Goal: Find specific page/section: Find specific page/section

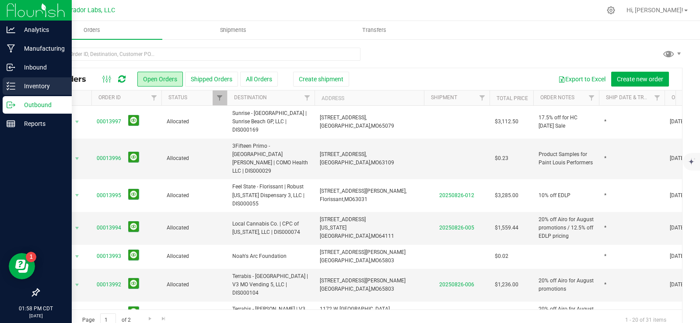
click at [25, 86] on p "Inventory" at bounding box center [41, 86] width 53 height 11
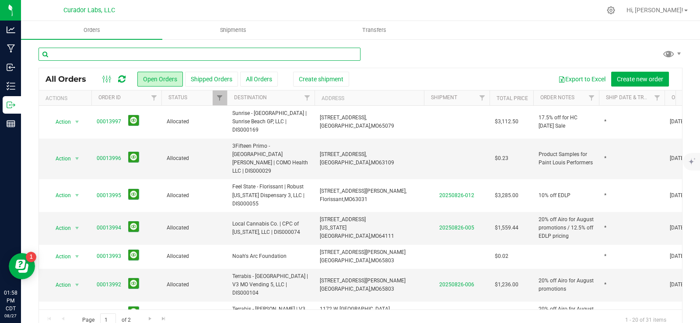
click at [118, 53] on input "text" at bounding box center [200, 54] width 322 height 13
type input "C"
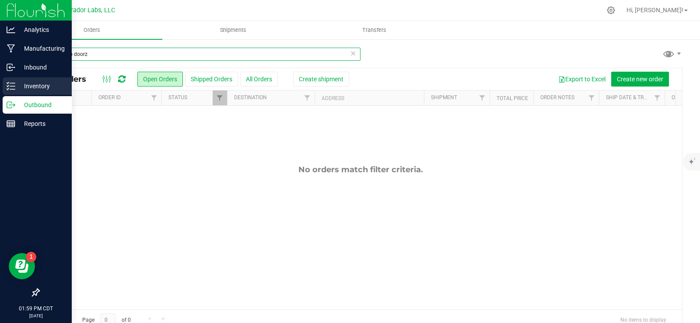
type input "trop trap doorz"
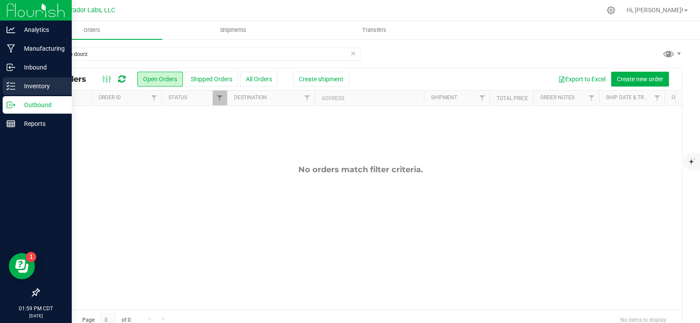
click at [41, 88] on p "Inventory" at bounding box center [41, 86] width 53 height 11
click at [7, 84] on icon at bounding box center [11, 86] width 9 height 9
click at [12, 82] on icon at bounding box center [11, 86] width 9 height 9
click at [13, 83] on icon at bounding box center [11, 86] width 9 height 9
click at [11, 83] on icon at bounding box center [11, 86] width 9 height 9
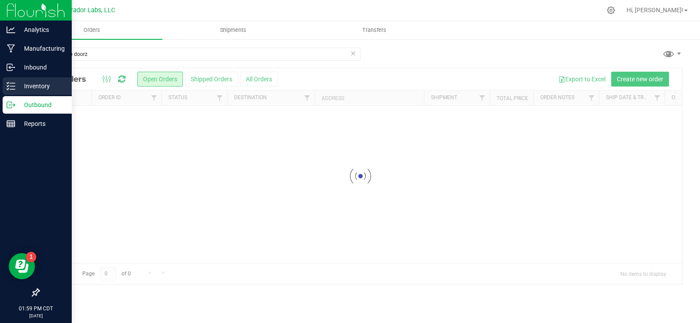
click at [46, 84] on p "Inventory" at bounding box center [41, 86] width 53 height 11
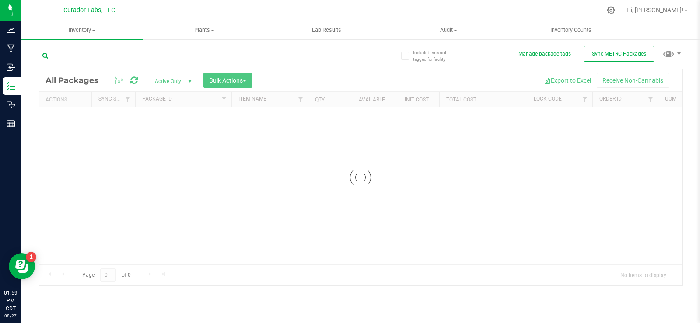
click at [120, 53] on input "text" at bounding box center [184, 55] width 291 height 13
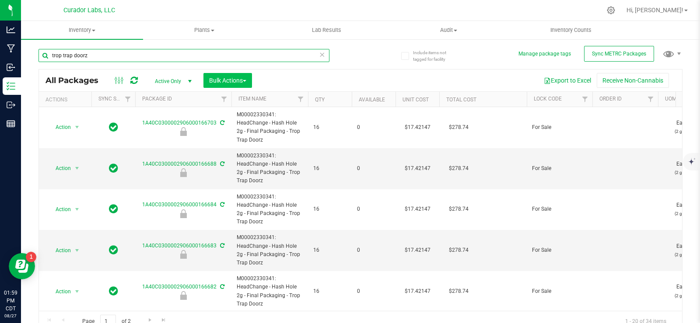
type input "trop trap doorz"
click at [221, 79] on span "Bulk Actions" at bounding box center [227, 80] width 37 height 7
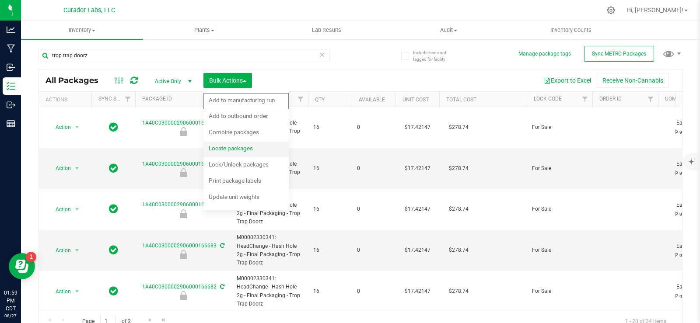
click at [237, 145] on span "Locate packages" at bounding box center [231, 148] width 44 height 7
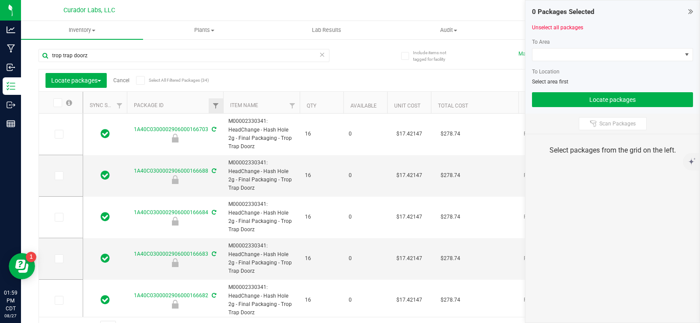
type input "2026-08-05"
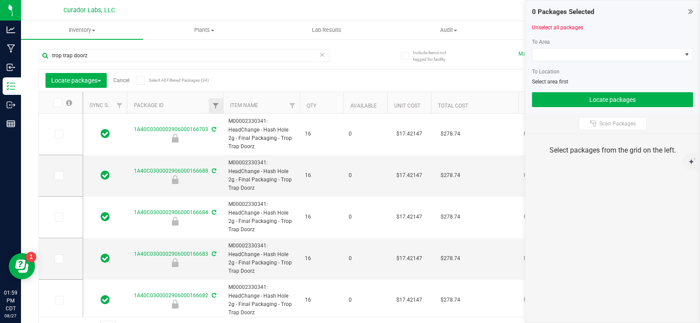
type input "2026-08-05"
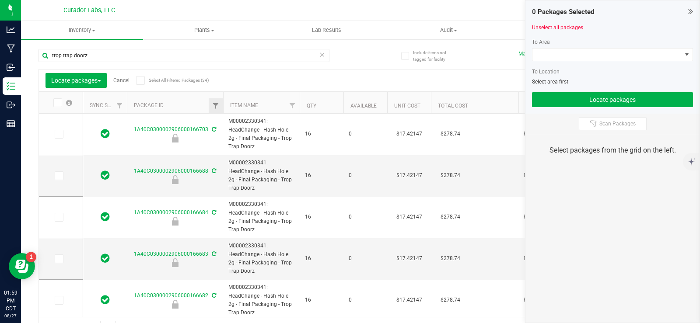
type input "2026-08-05"
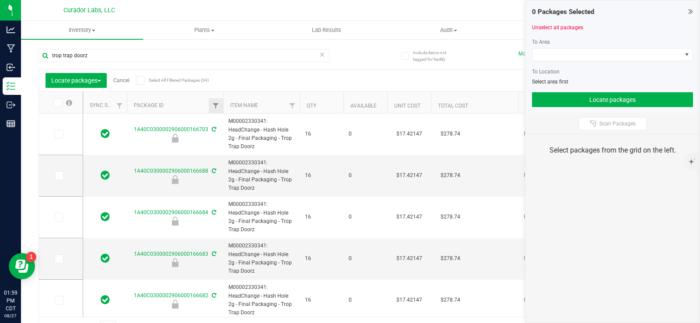
type input "2026-08-05"
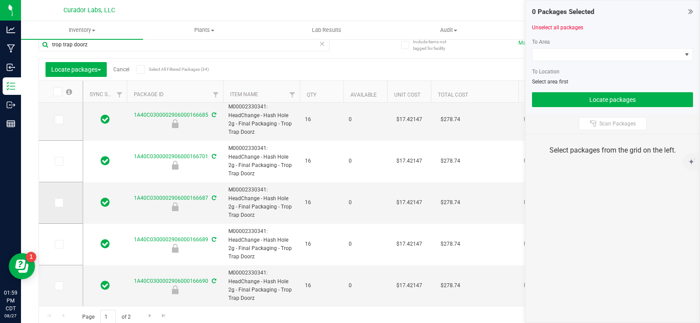
scroll to position [15, 0]
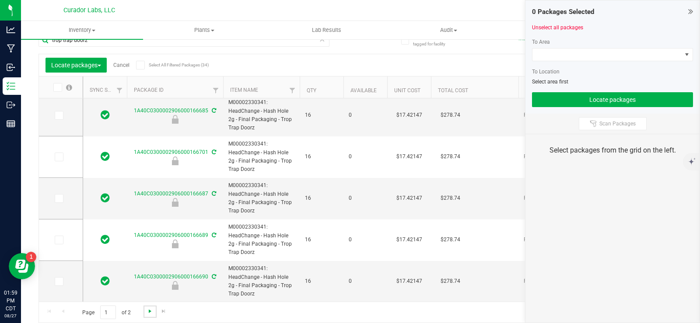
click at [151, 309] on span "Go to the next page" at bounding box center [150, 311] width 7 height 7
